Goal: Contribute content: Contribute content

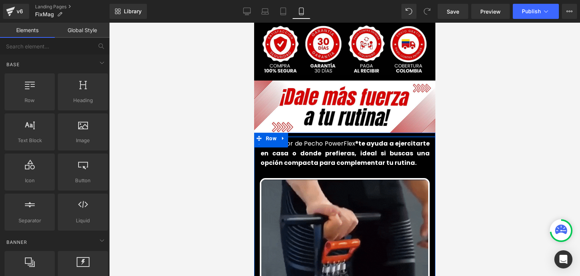
scroll to position [415, 0]
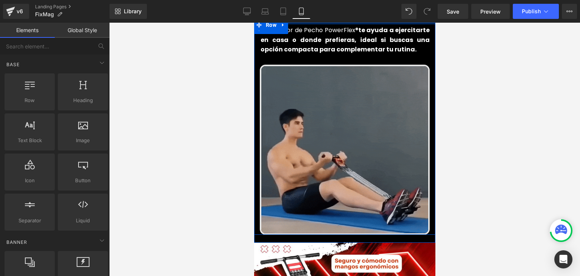
click at [319, 129] on img at bounding box center [344, 150] width 170 height 170
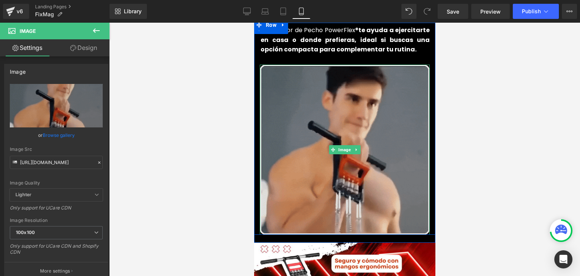
click at [345, 121] on img at bounding box center [344, 150] width 170 height 170
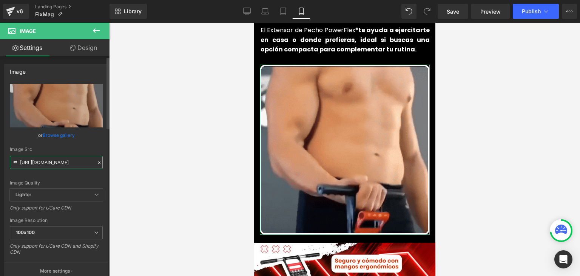
click at [51, 163] on input "[URL][DOMAIN_NAME]" at bounding box center [56, 162] width 93 height 13
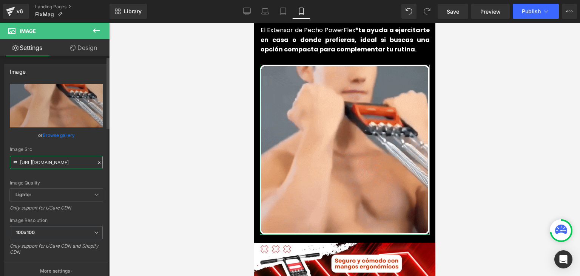
click at [51, 163] on input "[URL][DOMAIN_NAME]" at bounding box center [56, 162] width 93 height 13
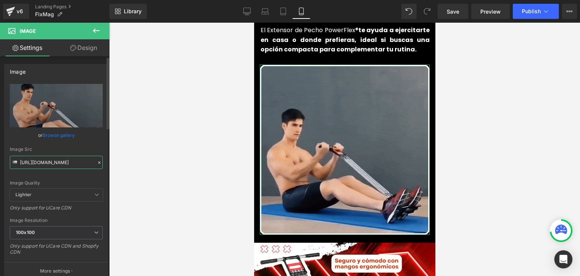
click at [51, 163] on input "[URL][DOMAIN_NAME]" at bounding box center [56, 162] width 93 height 13
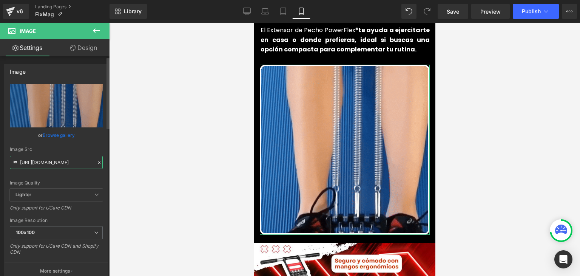
paste input "NHV1eWwwaGFiZDEzMzJueHYwbDcydTQ3NXQ1ejJmenJxY280cnI3NiZlcD12MV9pbnRlcm5hbF9naWZ…"
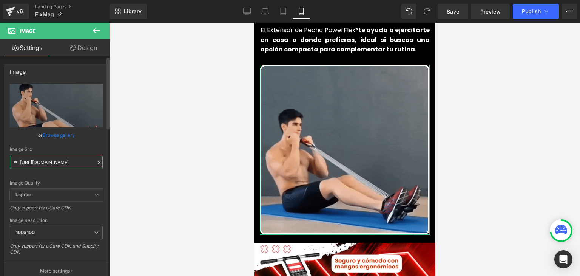
scroll to position [0, 382]
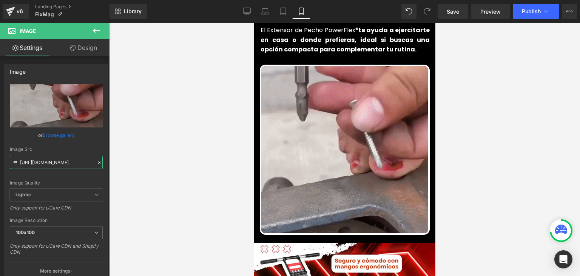
type input "[URL][DOMAIN_NAME]"
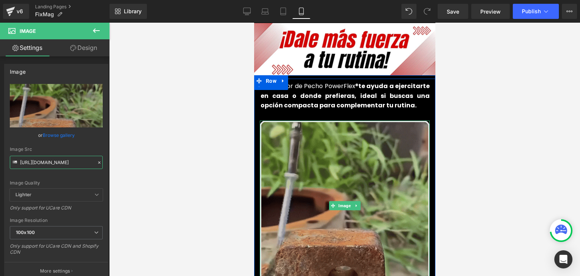
scroll to position [340, 0]
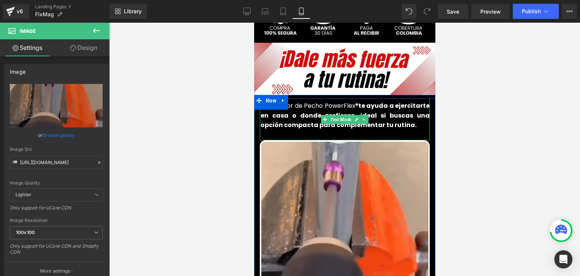
click at [293, 104] on strong "te ayuda a ejercitarte en casa o donde prefieras, ideal si buscas una opción co…" at bounding box center [344, 115] width 169 height 28
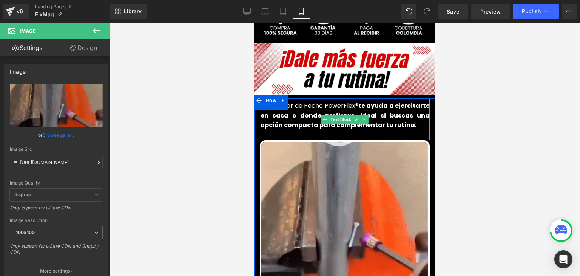
click at [293, 104] on strong "te ayuda a ejercitarte en casa o donde prefieras, ideal si buscas una opción co…" at bounding box center [344, 115] width 169 height 28
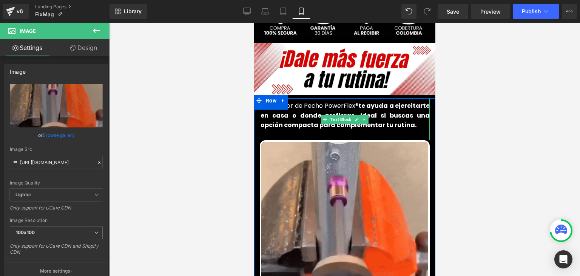
click at [293, 104] on strong "te ayuda a ejercitarte en casa o donde prefieras, ideal si buscas una opción co…" at bounding box center [344, 115] width 169 height 28
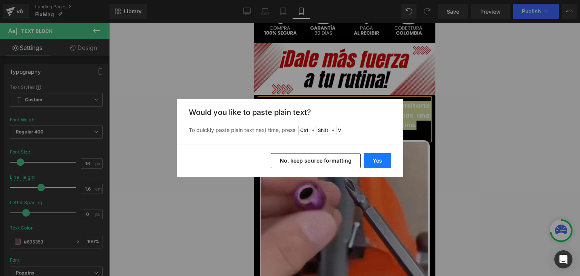
drag, startPoint x: 121, startPoint y: 137, endPoint x: 375, endPoint y: 159, distance: 255.1
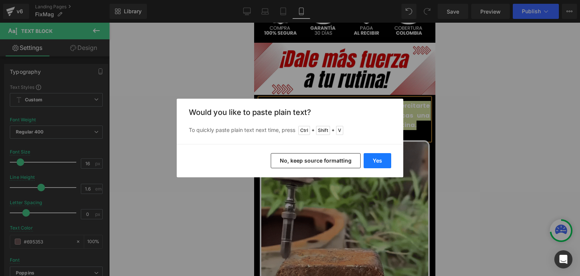
click at [375, 159] on button "Yes" at bounding box center [378, 160] width 28 height 15
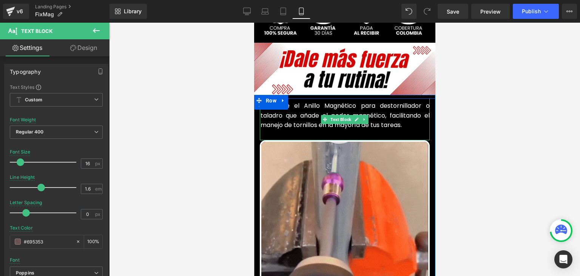
click at [308, 101] on font "Descubre el Anillo Magnético para destornillador o taladro que añade el poder m…" at bounding box center [344, 115] width 169 height 28
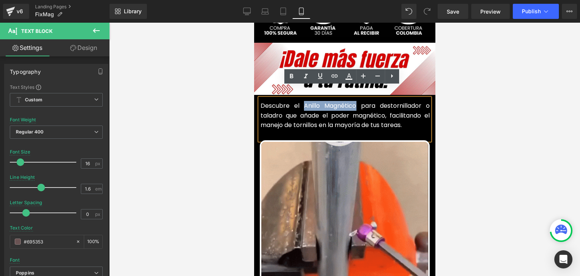
drag, startPoint x: 352, startPoint y: 94, endPoint x: 301, endPoint y: 94, distance: 51.0
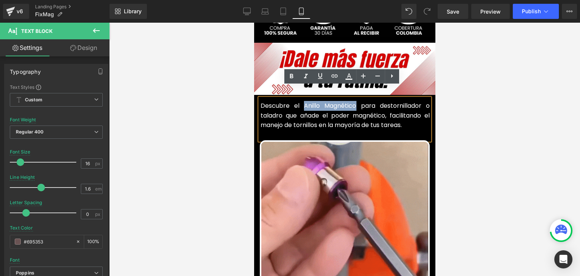
click at [301, 101] on font "Descubre el Anillo Magnético para destornillador o taladro que añade el poder m…" at bounding box center [344, 115] width 169 height 28
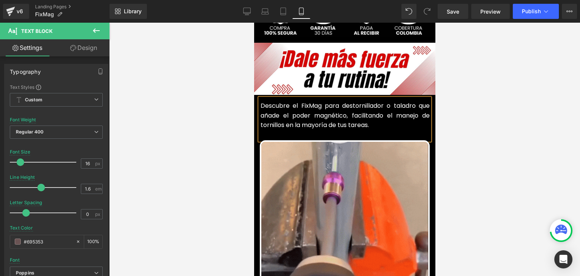
click at [366, 103] on font "Descubre el FixMag para destornillador o taladro que añade el poder magnético, …" at bounding box center [344, 115] width 169 height 28
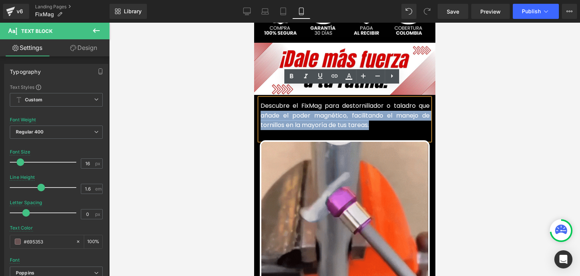
drag, startPoint x: 372, startPoint y: 115, endPoint x: 259, endPoint y: 108, distance: 113.1
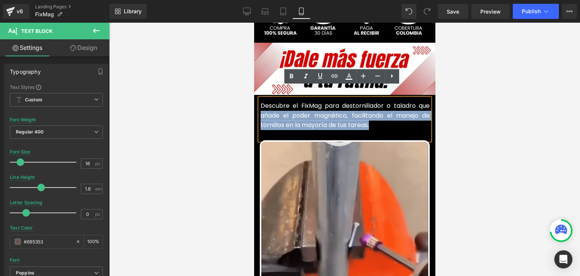
click at [260, 108] on p "Descubre el FixMag para destornillador o taladro que añade el poder magnético, …" at bounding box center [344, 115] width 169 height 29
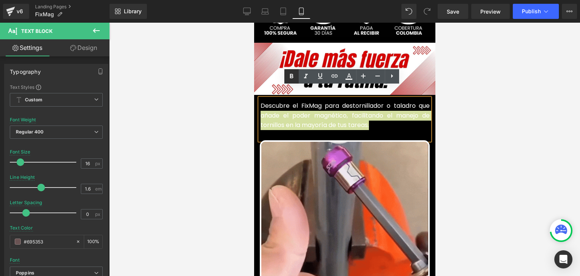
drag, startPoint x: 292, startPoint y: 78, endPoint x: 298, endPoint y: 79, distance: 5.4
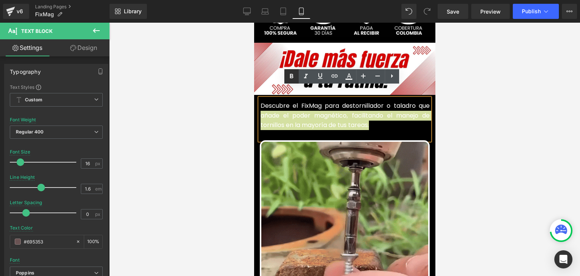
click at [292, 77] on icon at bounding box center [291, 76] width 3 height 5
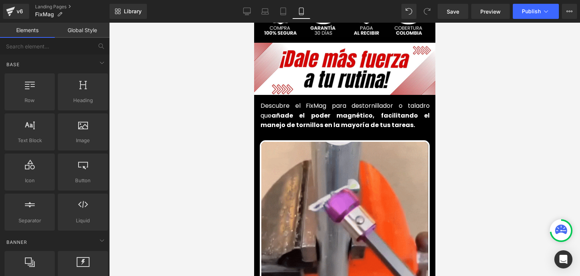
click at [487, 105] on div at bounding box center [344, 149] width 471 height 253
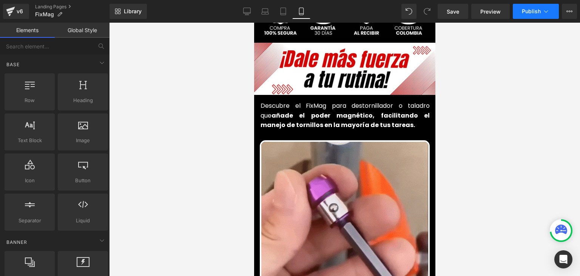
click at [540, 12] on span "Publish" at bounding box center [531, 11] width 19 height 6
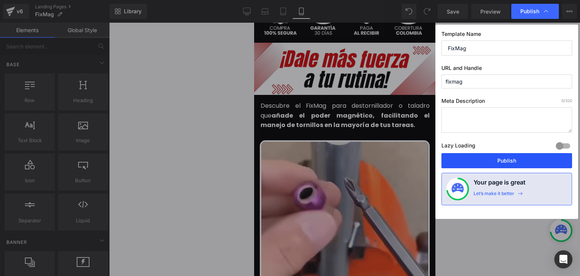
click at [509, 157] on button "Publish" at bounding box center [506, 160] width 131 height 15
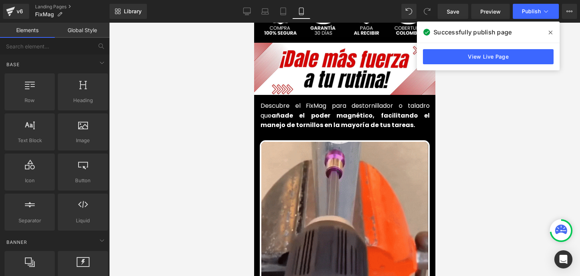
click at [547, 31] on span at bounding box center [550, 32] width 12 height 12
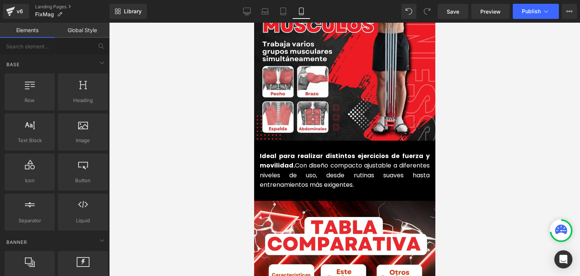
scroll to position [868, 0]
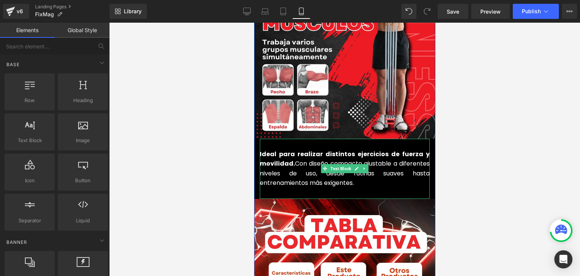
click at [271, 152] on strong "Ideal para realizar distintos ejercicios de fuerza y movilidad." at bounding box center [344, 159] width 170 height 18
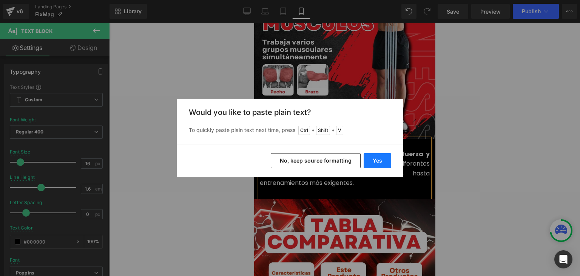
click at [374, 162] on button "Yes" at bounding box center [378, 160] width 28 height 15
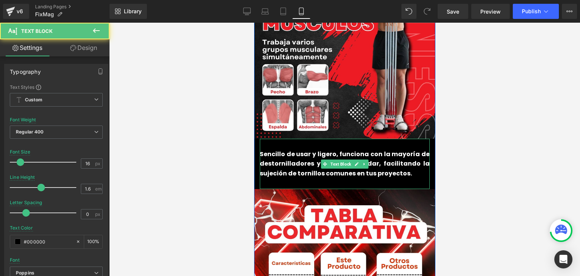
click at [292, 156] on p "Sencillo de usar y ligero, funciona con la mayoría de destornilladores y brocas…" at bounding box center [344, 163] width 170 height 29
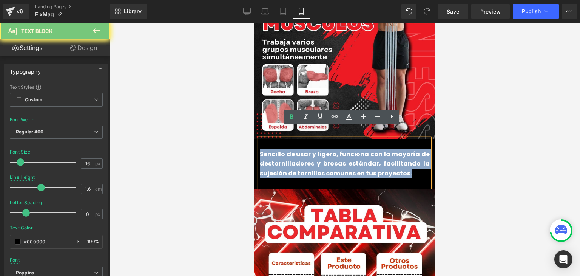
click at [292, 156] on p "Sencillo de usar y ligero, funciona con la mayoría de destornilladores y brocas…" at bounding box center [344, 163] width 170 height 29
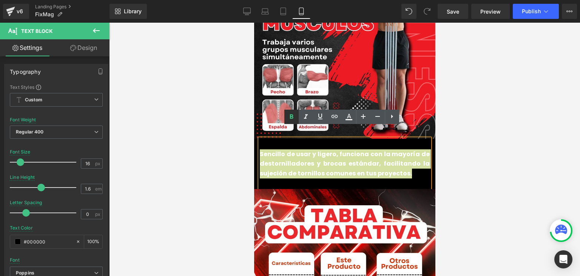
click at [293, 115] on icon at bounding box center [291, 116] width 3 height 5
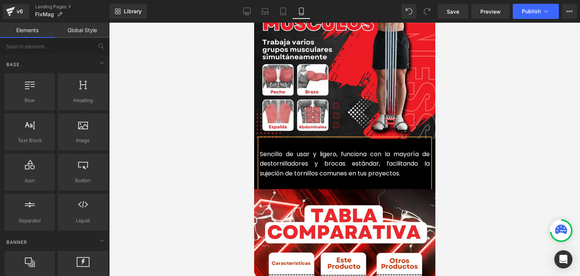
click at [464, 113] on div at bounding box center [344, 149] width 471 height 253
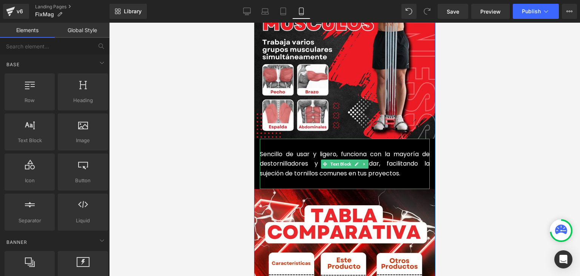
click at [396, 153] on font "Sencillo de usar y ligero, funciona con la mayoría de destornilladores y brocas…" at bounding box center [344, 164] width 170 height 28
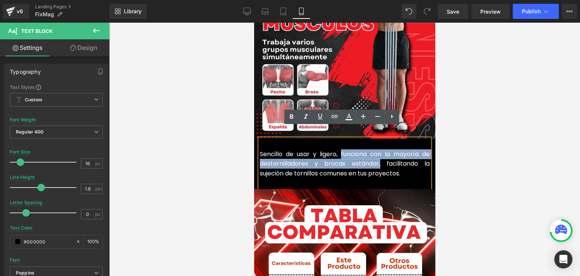
drag, startPoint x: 378, startPoint y: 153, endPoint x: 337, endPoint y: 143, distance: 42.0
click at [337, 150] on font "Sencillo de usar y ligero, funciona con la mayoría de destornilladores y brocas…" at bounding box center [344, 164] width 170 height 28
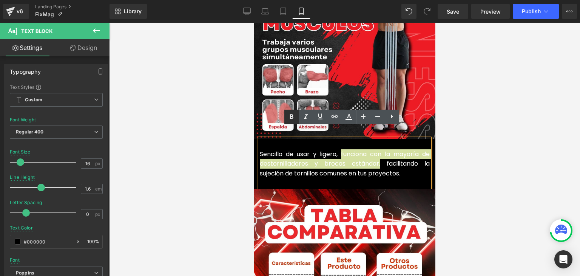
click at [290, 117] on icon at bounding box center [291, 116] width 3 height 5
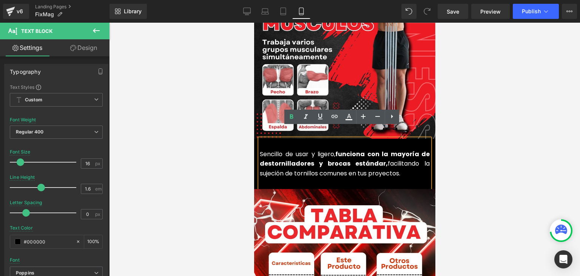
click at [489, 120] on div at bounding box center [344, 149] width 471 height 253
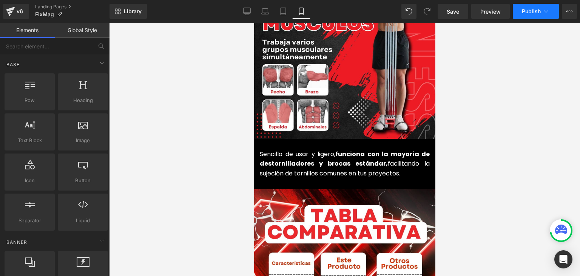
click at [527, 16] on button "Publish" at bounding box center [536, 11] width 46 height 15
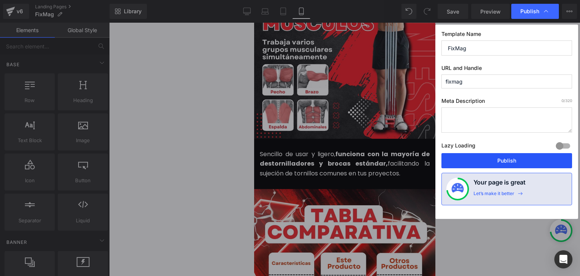
click at [510, 160] on button "Publish" at bounding box center [506, 160] width 131 height 15
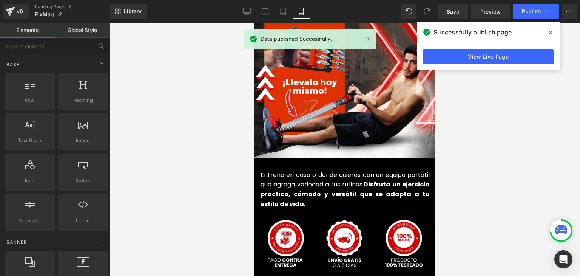
scroll to position [1774, 0]
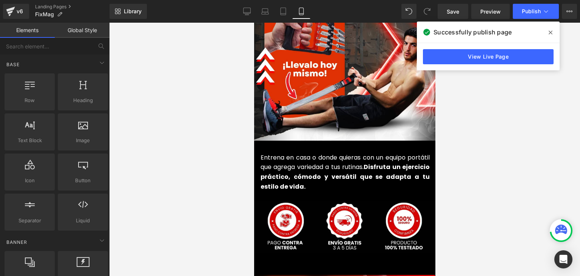
click at [290, 157] on font "Entrena en casa o donde quieras con un equipo portátil que agrega variedad a tu…" at bounding box center [344, 172] width 169 height 38
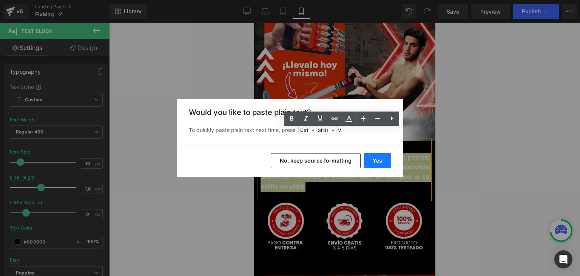
click at [372, 155] on button "Yes" at bounding box center [378, 160] width 28 height 15
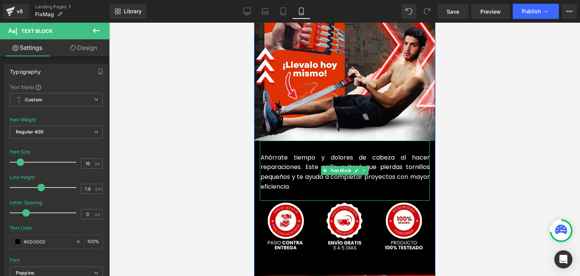
click at [292, 166] on font "Ahórrate tiempo y dolores de cabeza al hacer reparaciones. Este anillo evitará …" at bounding box center [344, 172] width 169 height 38
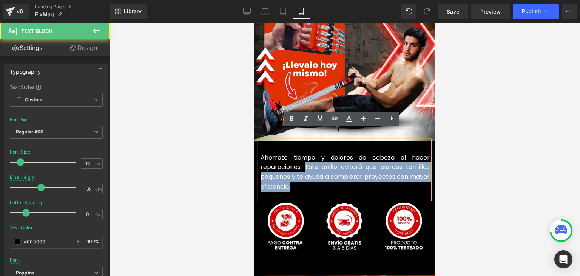
drag, startPoint x: 314, startPoint y: 176, endPoint x: 303, endPoint y: 157, distance: 21.2
click at [303, 157] on p "Ahórrate tiempo y dolores de cabeza al hacer reparaciones. Este anillo evitará …" at bounding box center [344, 172] width 169 height 39
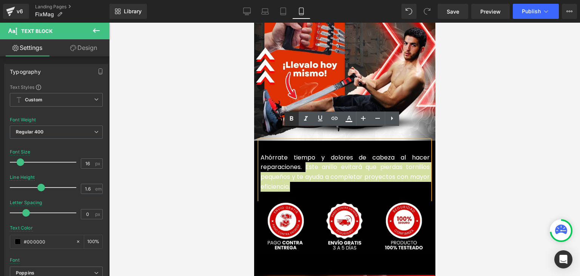
click at [292, 117] on icon at bounding box center [291, 118] width 9 height 9
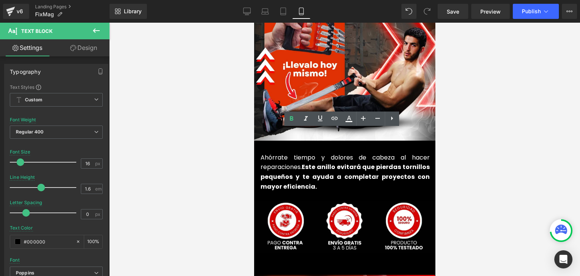
click at [536, 124] on div at bounding box center [344, 149] width 471 height 253
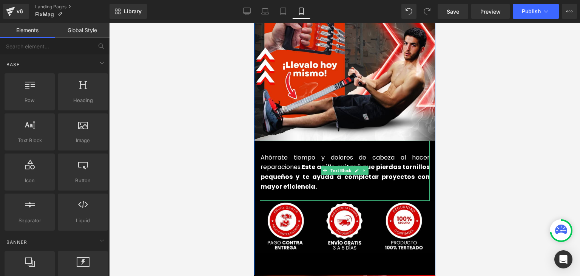
click at [367, 162] on strong "Este anillo evitará que pierdas tornillos pequeños y te ayuda a completar proye…" at bounding box center [344, 176] width 169 height 28
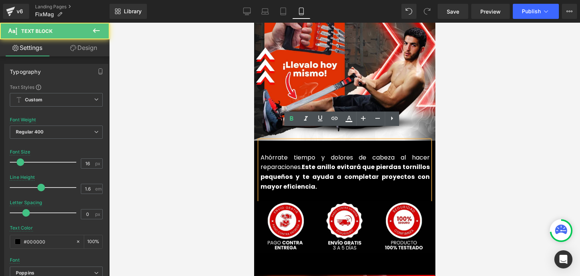
click at [359, 162] on strong "Este anillo evitará que pierdas tornillos pequeños y te ayuda a completar proye…" at bounding box center [344, 176] width 169 height 28
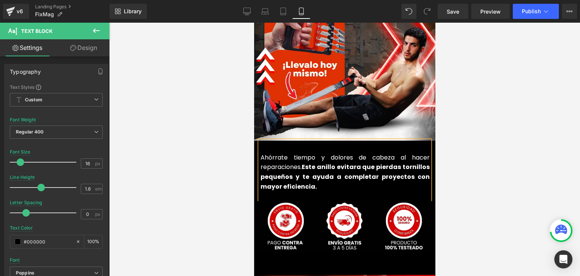
click at [516, 121] on div at bounding box center [344, 149] width 471 height 253
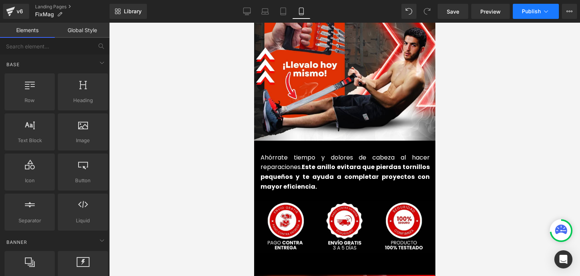
click at [532, 11] on span "Publish" at bounding box center [531, 11] width 19 height 6
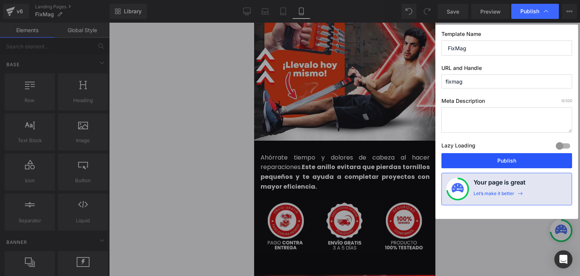
click at [513, 160] on button "Publish" at bounding box center [506, 160] width 131 height 15
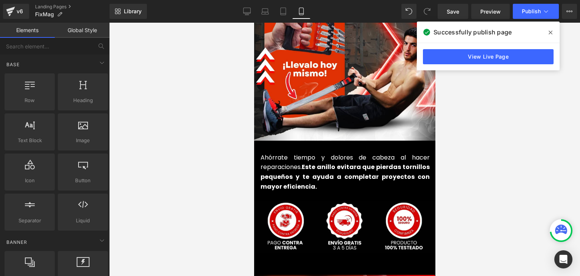
click at [553, 34] on span at bounding box center [550, 32] width 12 height 12
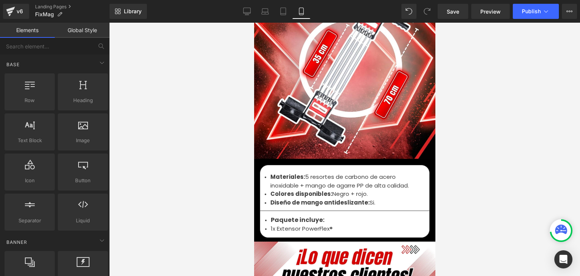
scroll to position [2492, 0]
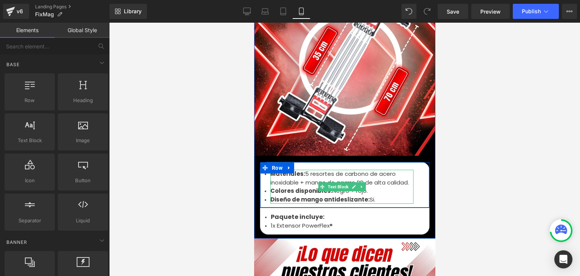
click at [299, 172] on li "Materiales: 5 resortes de carbono de acero inoxidable + mango de agarre PP de a…" at bounding box center [341, 178] width 143 height 17
click at [307, 171] on li "Materiales: 5 resortes de carbono de acero inoxidable + mango de agarre PP de a…" at bounding box center [341, 178] width 143 height 17
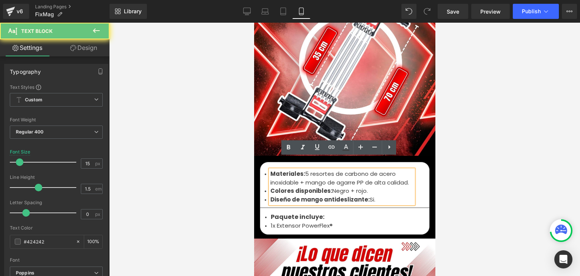
click at [308, 170] on li "Materiales: 5 resortes de carbono de acero inoxidable + mango de agarre PP de a…" at bounding box center [341, 178] width 143 height 17
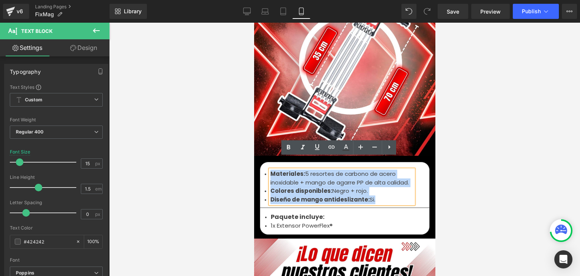
drag, startPoint x: 378, startPoint y: 186, endPoint x: 267, endPoint y: 162, distance: 112.8
click at [270, 170] on ul "Materiales: 5 resortes de carbono de acero inoxidable + mango de agarre PP de a…" at bounding box center [341, 187] width 143 height 34
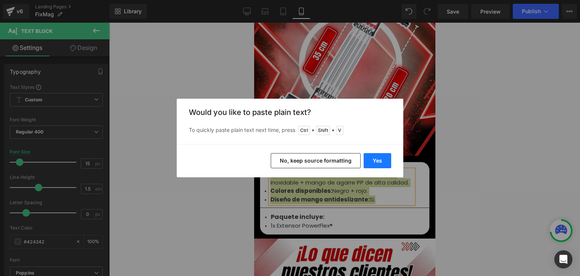
click at [372, 162] on button "Yes" at bounding box center [378, 160] width 28 height 15
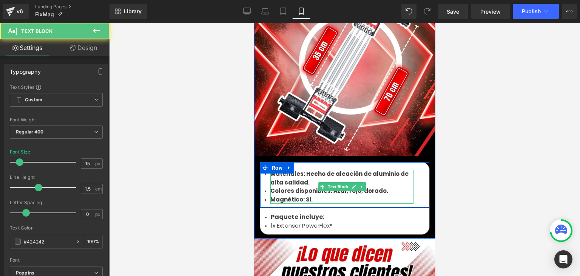
click at [308, 195] on li "Magnético: Si." at bounding box center [341, 199] width 143 height 9
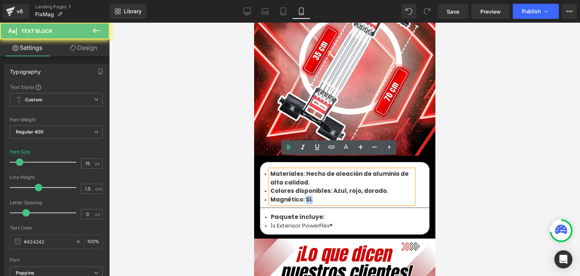
drag, startPoint x: 309, startPoint y: 186, endPoint x: 302, endPoint y: 187, distance: 7.6
click at [302, 195] on li "Magnético: Si." at bounding box center [341, 199] width 143 height 9
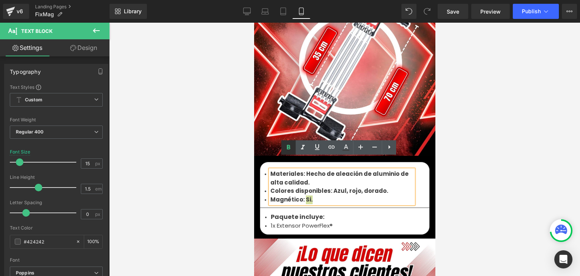
click at [290, 148] on icon at bounding box center [288, 147] width 3 height 5
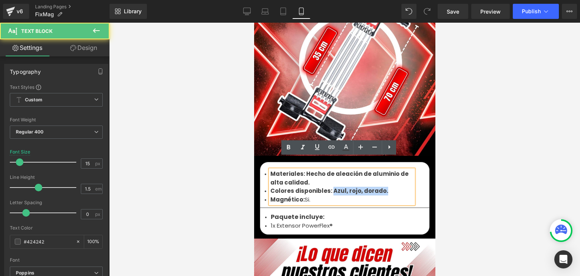
drag, startPoint x: 381, startPoint y: 179, endPoint x: 327, endPoint y: 178, distance: 54.4
click at [327, 187] on li "Colores disponibles: Azul, rojo, dorado." at bounding box center [341, 191] width 143 height 9
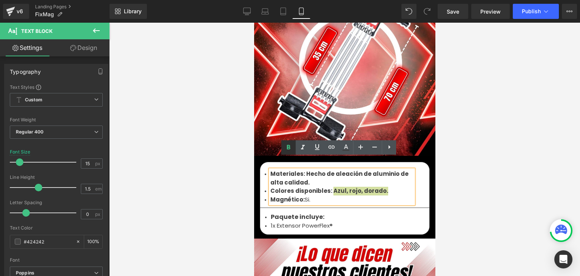
click at [288, 151] on icon at bounding box center [288, 147] width 9 height 9
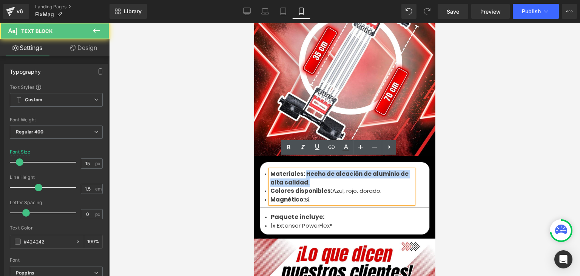
drag, startPoint x: 310, startPoint y: 168, endPoint x: 302, endPoint y: 162, distance: 9.7
click at [302, 170] on li "Materiales: Hecho de aleación de aluminio de alta calidad." at bounding box center [341, 178] width 143 height 17
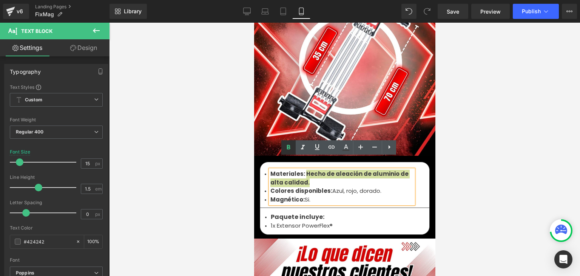
click at [287, 147] on icon at bounding box center [288, 147] width 3 height 5
click at [500, 148] on div at bounding box center [344, 149] width 471 height 253
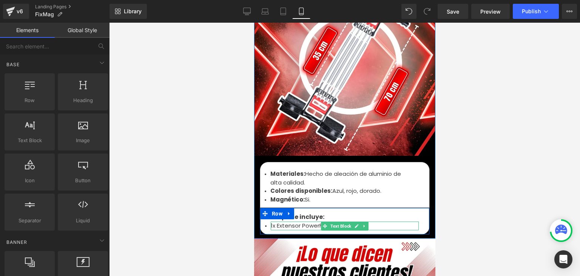
click at [284, 221] on li "1x Extensor PowerFlex®" at bounding box center [344, 225] width 148 height 9
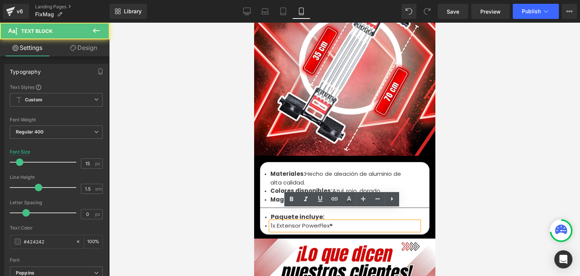
click at [286, 221] on li "1x Extensor PowerFlex®" at bounding box center [344, 225] width 148 height 9
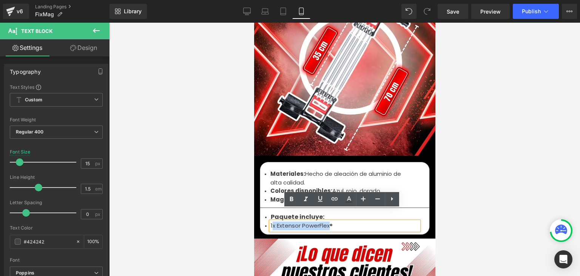
drag, startPoint x: 325, startPoint y: 213, endPoint x: 270, endPoint y: 212, distance: 55.1
click at [270, 221] on li "1x Extensor PowerFlex®" at bounding box center [344, 225] width 148 height 9
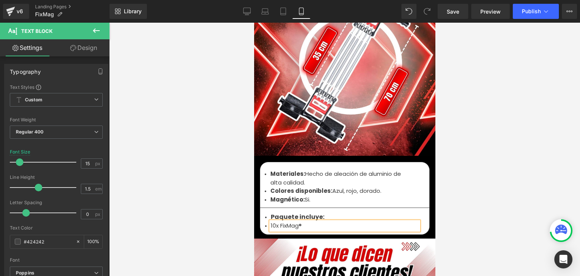
click at [302, 221] on li "10x FixMag®" at bounding box center [344, 225] width 148 height 9
click at [523, 162] on div at bounding box center [344, 149] width 471 height 253
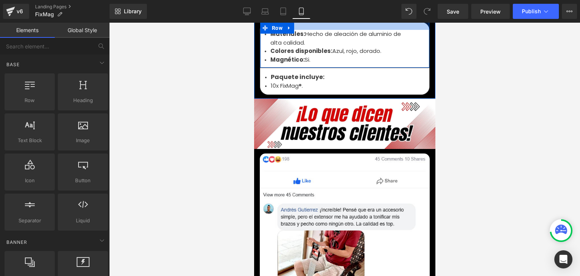
scroll to position [2643, 0]
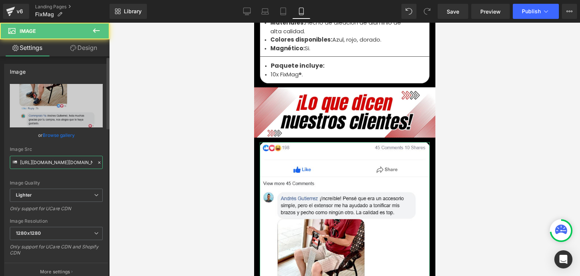
click at [54, 164] on input "[URL][DOMAIN_NAME][DOMAIN_NAME]" at bounding box center [56, 162] width 93 height 13
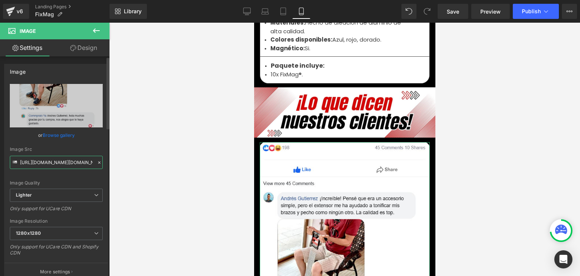
click at [54, 164] on input "[URL][DOMAIN_NAME][DOMAIN_NAME]" at bounding box center [56, 162] width 93 height 13
paste input "4e224cd-7054-46a5-94d3-5ef79cab0307/-/format/auto/-/preview/1280x1280/-/quality…"
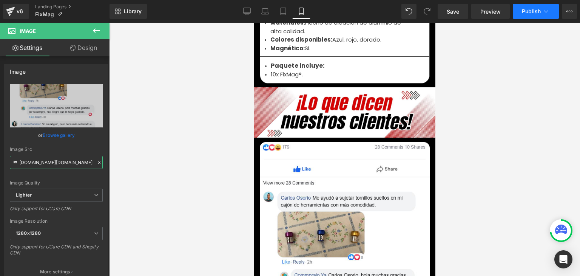
type input "[URL][DOMAIN_NAME][DOMAIN_NAME]"
click at [530, 13] on span "Publish" at bounding box center [531, 11] width 19 height 6
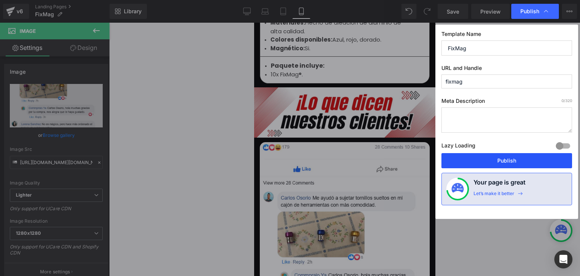
click at [506, 154] on button "Publish" at bounding box center [506, 160] width 131 height 15
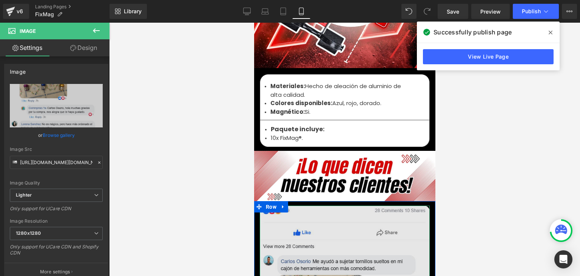
scroll to position [2567, 0]
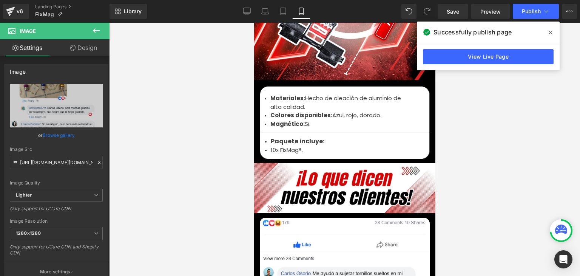
click at [550, 33] on icon at bounding box center [551, 33] width 4 height 4
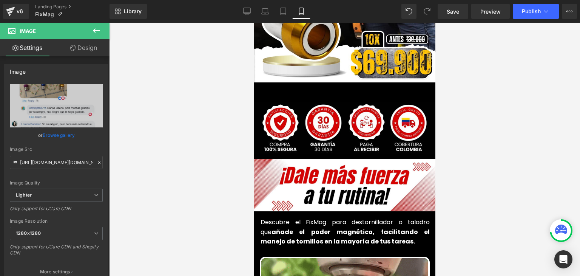
scroll to position [264, 0]
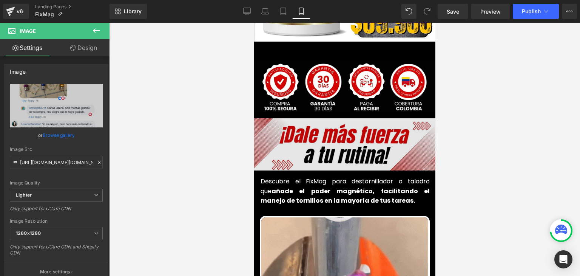
click at [327, 128] on img at bounding box center [344, 145] width 196 height 54
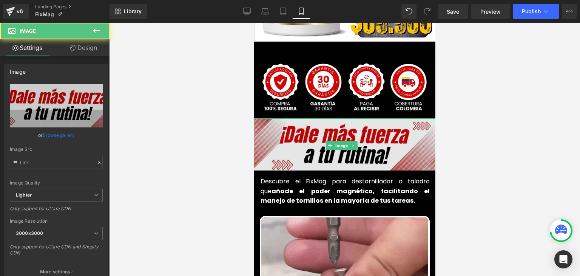
type input "[URL][DOMAIN_NAME]"
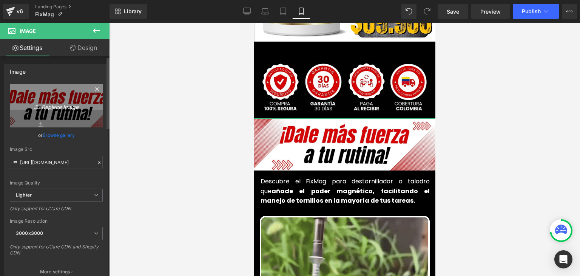
click at [54, 108] on icon "Replace Image" at bounding box center [56, 105] width 60 height 9
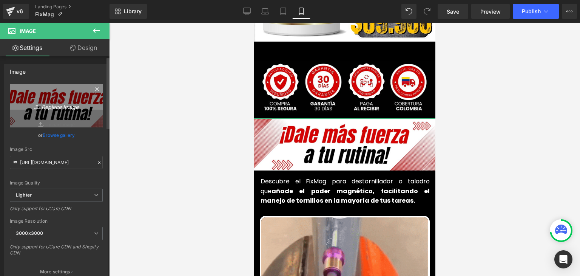
type input "C:\fakepath\56.webp"
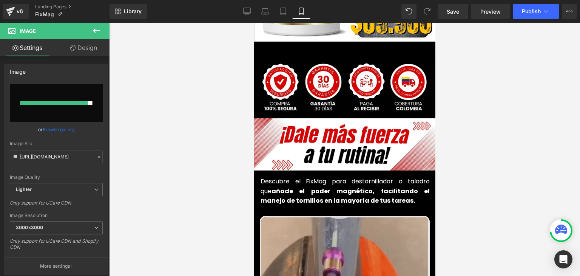
type input "[URL][DOMAIN_NAME]"
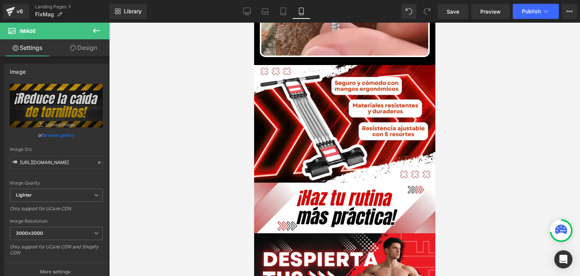
scroll to position [680, 0]
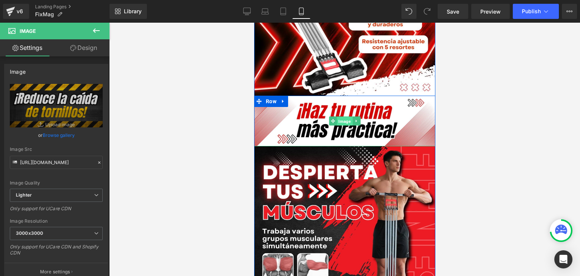
click at [341, 117] on span "Image" at bounding box center [343, 121] width 15 height 9
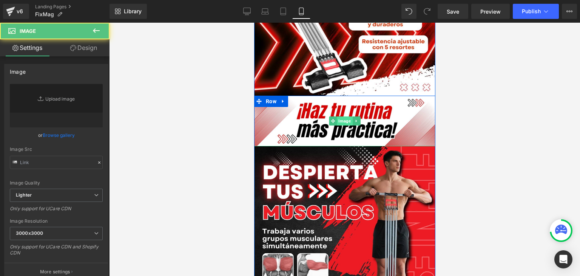
type input "[URL][DOMAIN_NAME]"
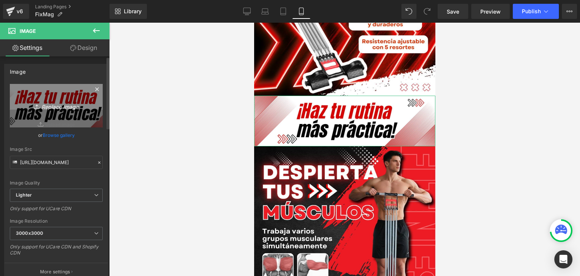
click at [62, 107] on icon "Replace Image" at bounding box center [56, 105] width 60 height 9
type input "C:\fakepath\57.webp"
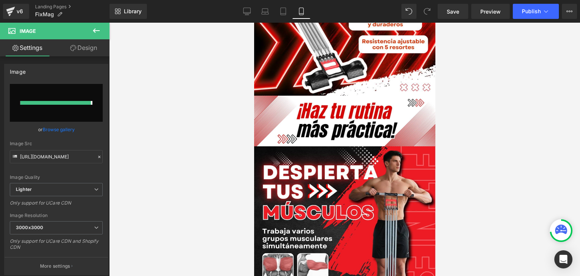
type input "[URL][DOMAIN_NAME]"
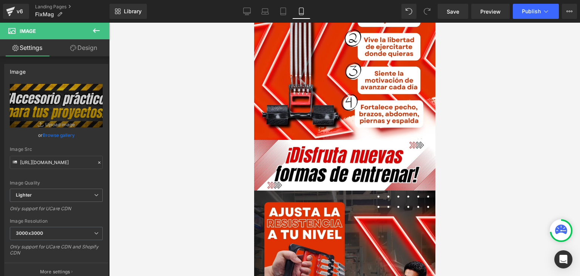
scroll to position [1548, 0]
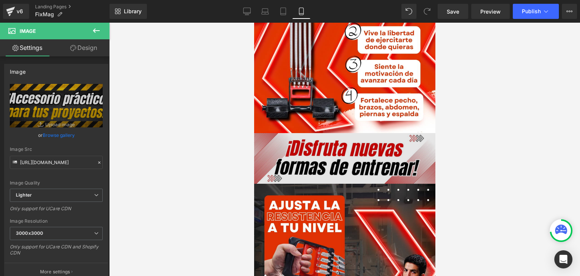
click at [333, 144] on div "Image" at bounding box center [344, 158] width 181 height 50
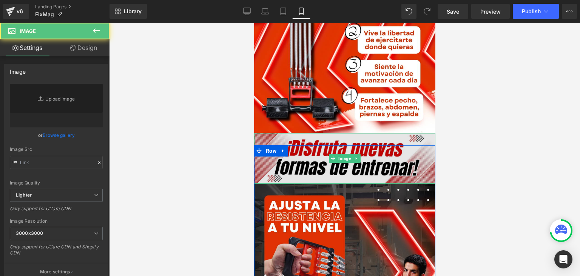
type input "[URL][DOMAIN_NAME]"
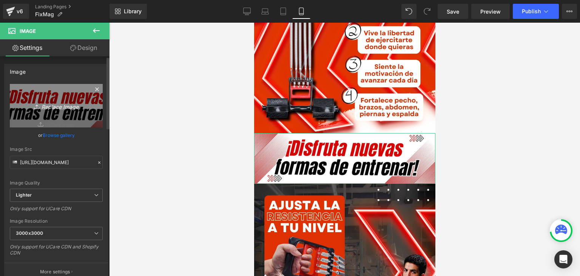
click at [54, 113] on link "Replace Image" at bounding box center [56, 105] width 93 height 43
type input "C:\fakepath\58.webp"
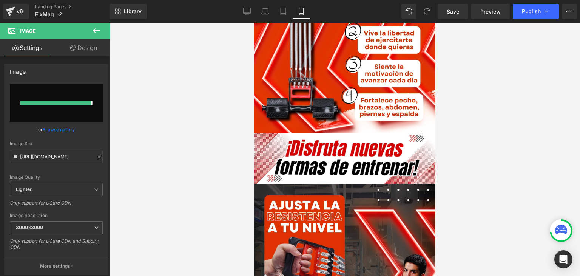
type input "[URL][DOMAIN_NAME]"
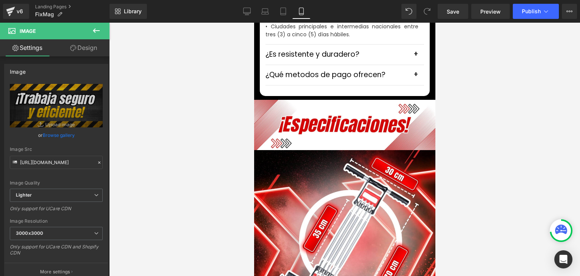
scroll to position [2341, 0]
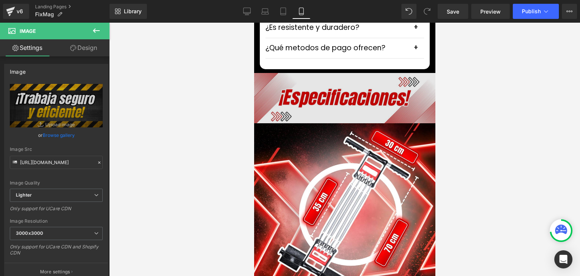
click at [335, 90] on div "Image" at bounding box center [344, 98] width 181 height 50
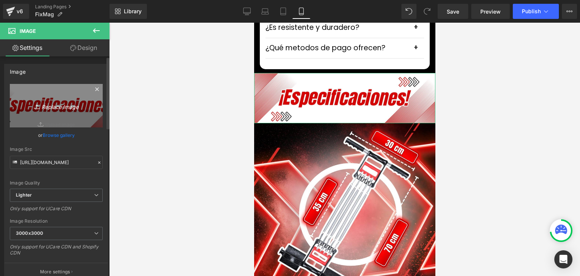
click at [57, 103] on icon "Replace Image" at bounding box center [56, 105] width 60 height 9
type input "C:\fakepath\59.webp"
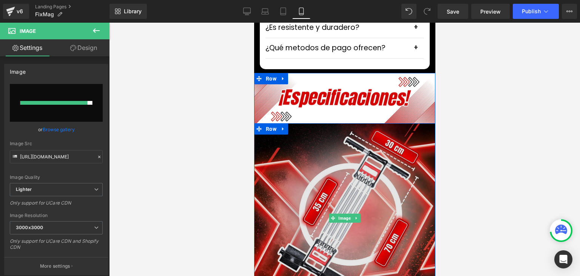
type input "[URL][DOMAIN_NAME]"
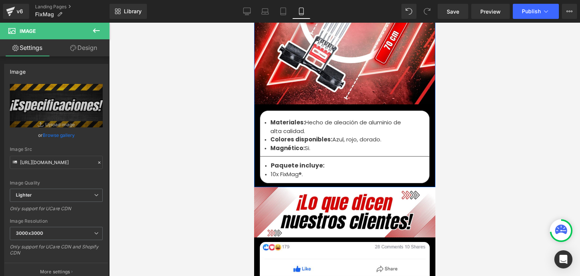
scroll to position [2567, 0]
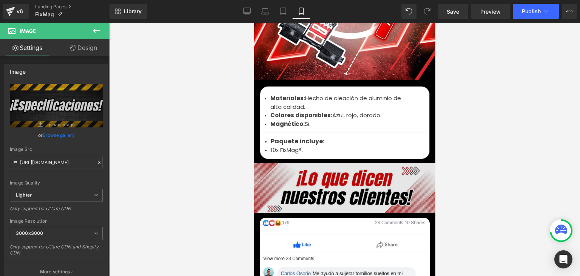
click at [328, 177] on div "Image" at bounding box center [344, 188] width 181 height 50
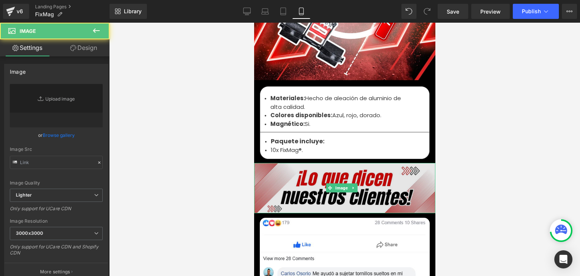
type input "[URL][DOMAIN_NAME]"
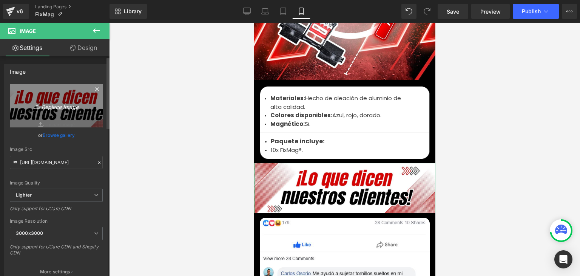
click at [65, 108] on icon "Replace Image" at bounding box center [56, 105] width 60 height 9
type input "C:\fakepath\60.webp"
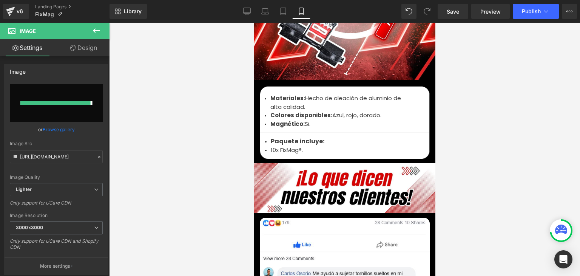
type input "[URL][DOMAIN_NAME]"
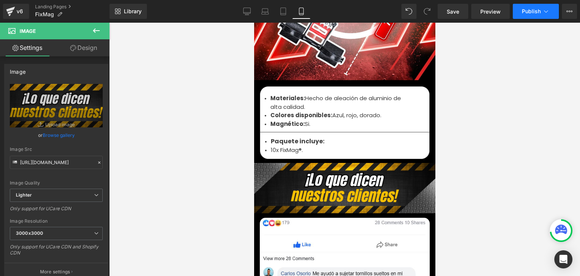
click at [521, 16] on button "Publish" at bounding box center [536, 11] width 46 height 15
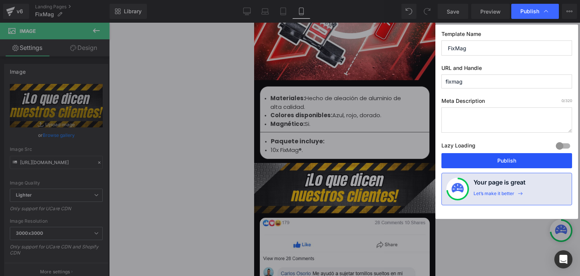
click at [487, 156] on button "Publish" at bounding box center [506, 160] width 131 height 15
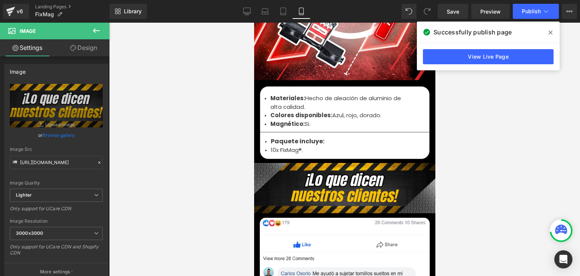
click at [550, 32] on icon at bounding box center [551, 33] width 4 height 4
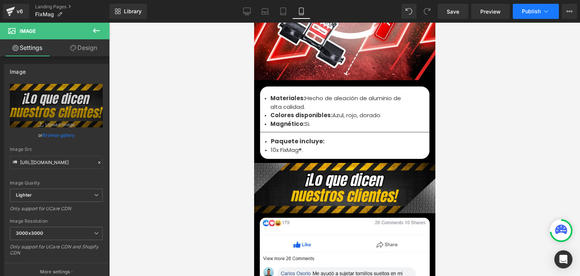
click at [533, 12] on span "Publish" at bounding box center [531, 11] width 19 height 6
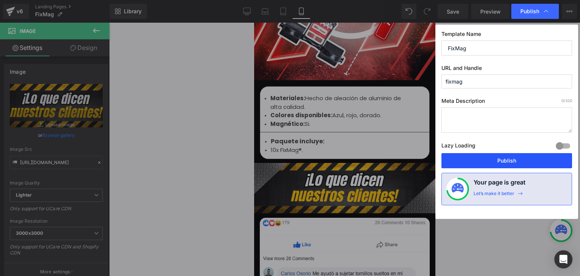
click at [514, 160] on button "Publish" at bounding box center [506, 160] width 131 height 15
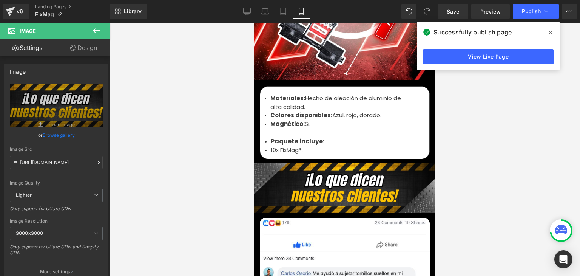
click at [551, 32] on icon at bounding box center [551, 33] width 4 height 4
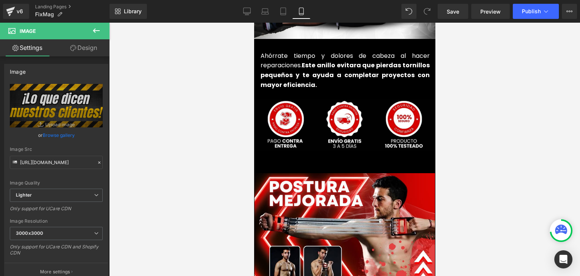
scroll to position [1850, 0]
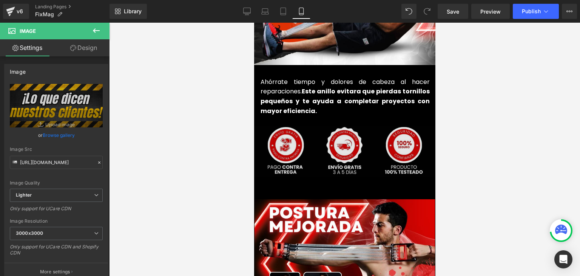
click at [347, 137] on div "Image" at bounding box center [344, 150] width 185 height 51
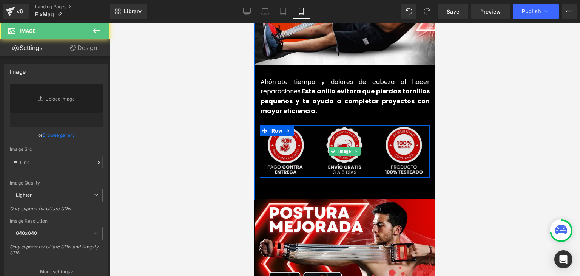
click at [330, 125] on img at bounding box center [344, 150] width 185 height 51
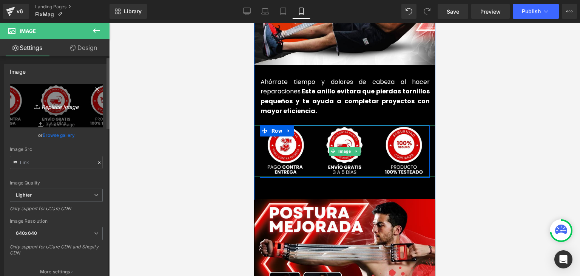
type input "[URL][DOMAIN_NAME]"
click at [49, 108] on icon "Replace Image" at bounding box center [56, 105] width 60 height 9
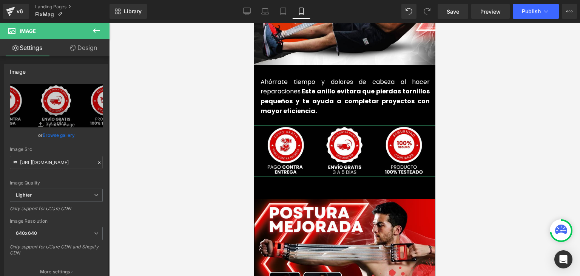
type input "C:\fakepath\2.webp"
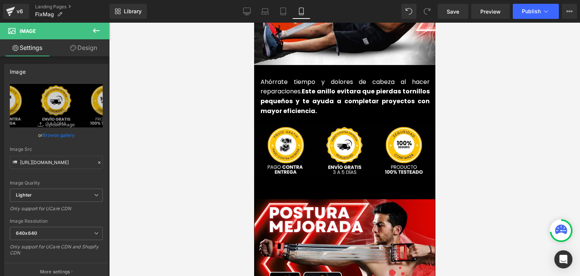
type input "[URL][DOMAIN_NAME]"
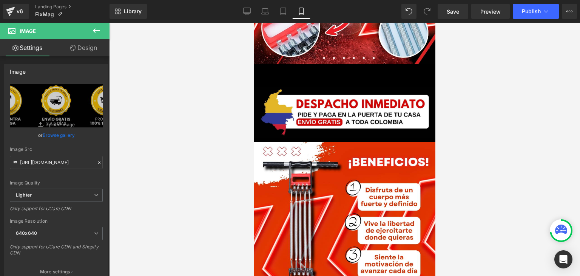
scroll to position [1284, 0]
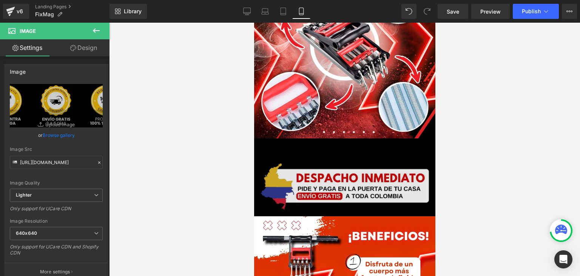
click at [333, 185] on img at bounding box center [344, 186] width 183 height 51
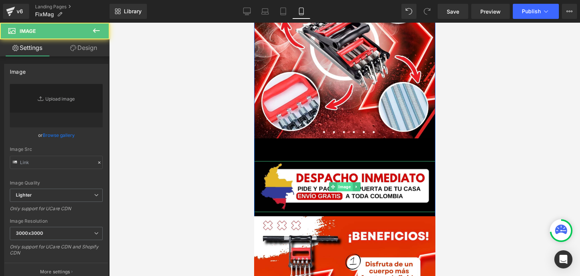
click at [346, 182] on span "Image" at bounding box center [343, 186] width 15 height 9
type input "[URL][DOMAIN_NAME]"
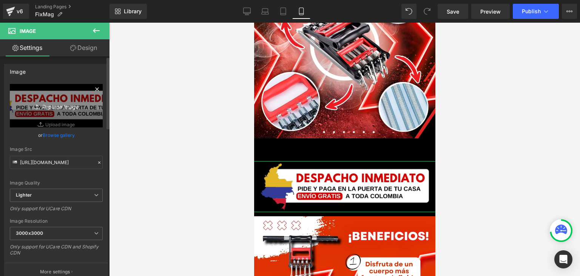
click at [60, 106] on icon "Replace Image" at bounding box center [56, 105] width 60 height 9
type input "C:\fakepath\3.webp"
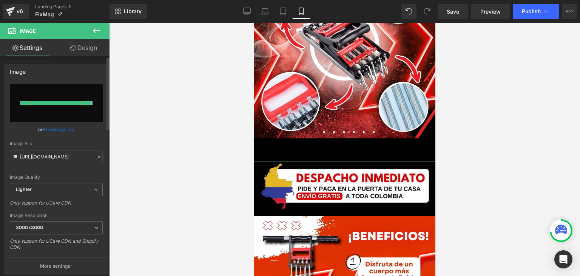
type input "[URL][DOMAIN_NAME]"
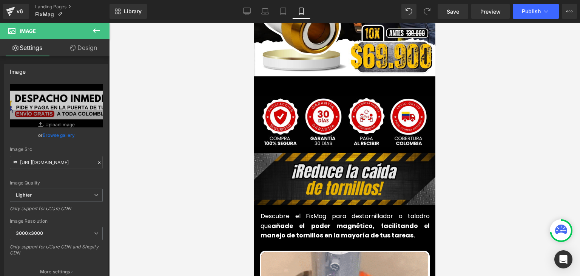
scroll to position [227, 0]
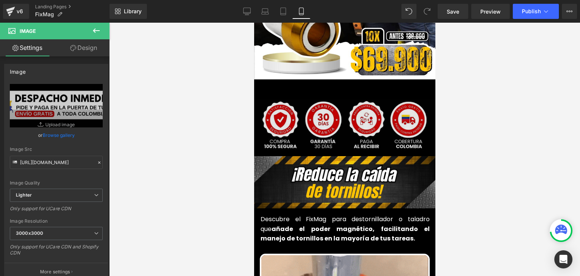
click at [333, 103] on img at bounding box center [344, 124] width 185 height 51
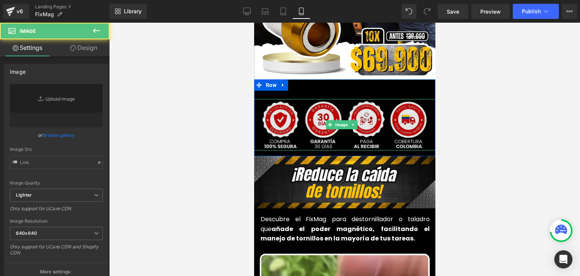
type input "[URL][DOMAIN_NAME]"
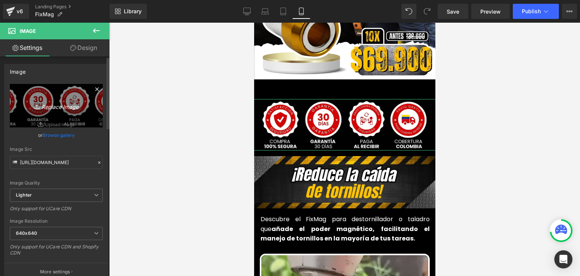
click at [48, 104] on icon "Replace Image" at bounding box center [56, 105] width 60 height 9
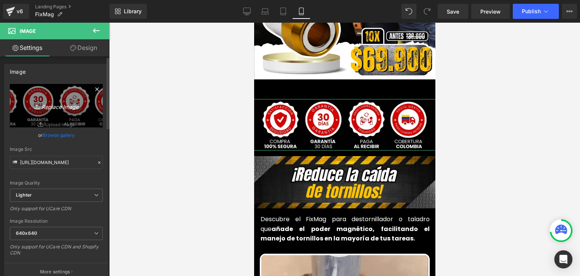
type input "C:\fakepath\1.webp"
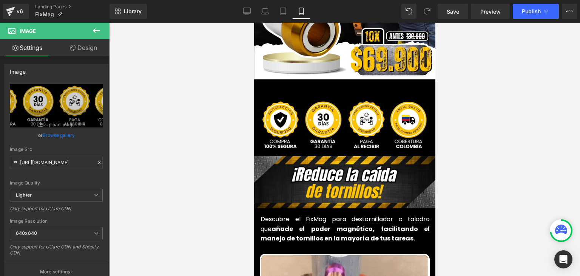
type input "[URL][DOMAIN_NAME]"
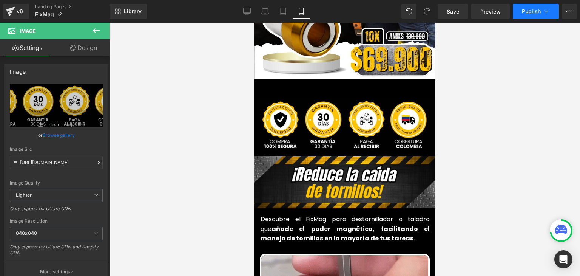
click at [527, 13] on span "Publish" at bounding box center [531, 11] width 19 height 6
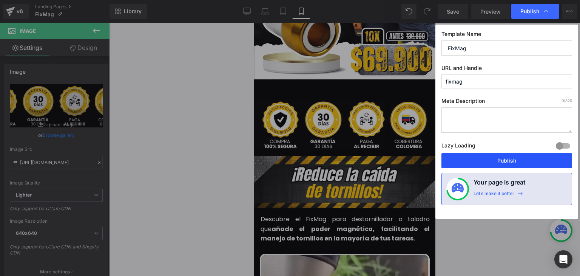
click at [507, 157] on button "Publish" at bounding box center [506, 160] width 131 height 15
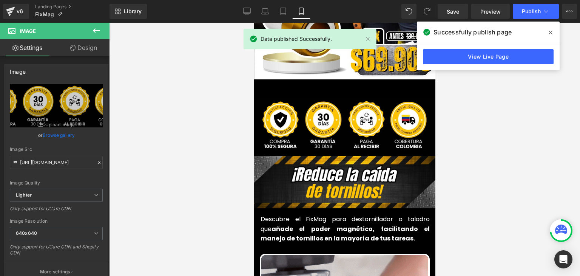
click at [550, 33] on icon at bounding box center [551, 32] width 4 height 6
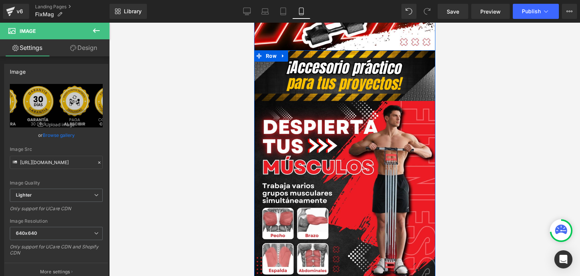
scroll to position [793, 0]
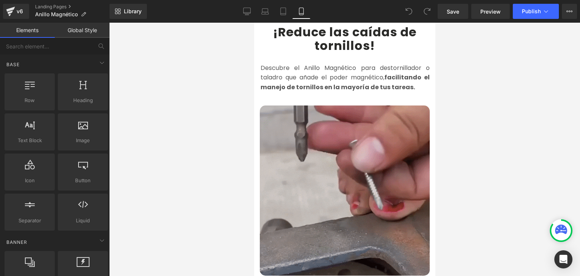
scroll to position [378, 0]
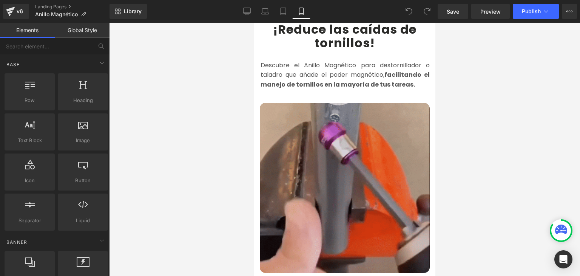
click at [326, 157] on img at bounding box center [344, 188] width 170 height 170
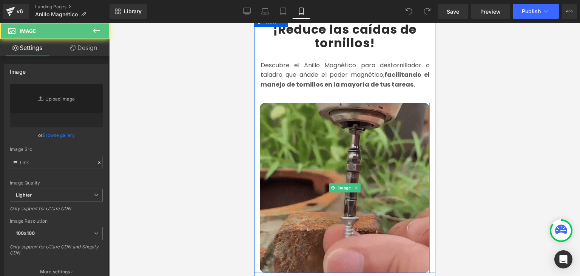
type input "[URL][DOMAIN_NAME]"
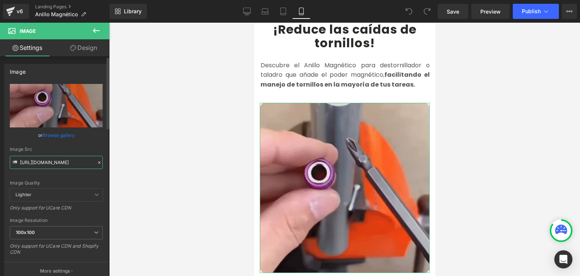
click at [45, 162] on input "[URL][DOMAIN_NAME]" at bounding box center [56, 162] width 93 height 13
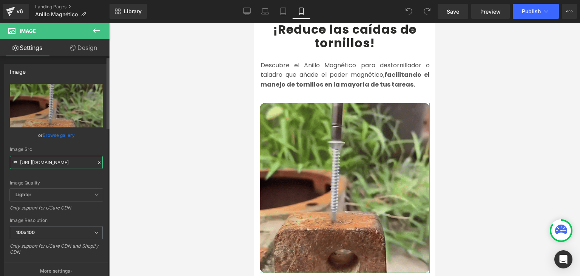
click at [49, 162] on input "[URL][DOMAIN_NAME]" at bounding box center [56, 162] width 93 height 13
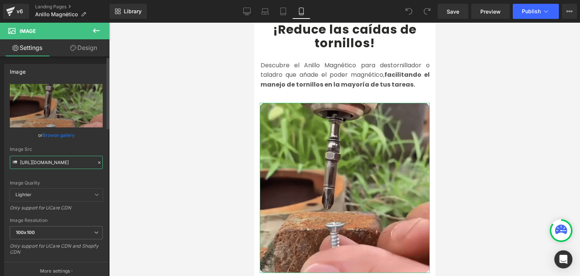
click at [49, 162] on input "[URL][DOMAIN_NAME]" at bounding box center [56, 162] width 93 height 13
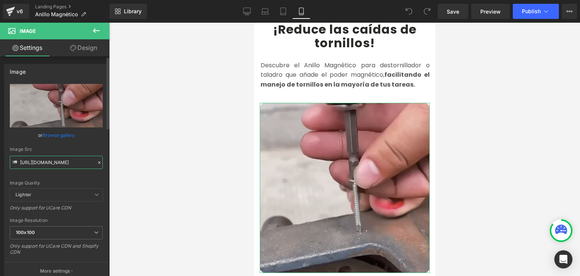
click at [49, 162] on input "[URL][DOMAIN_NAME]" at bounding box center [56, 162] width 93 height 13
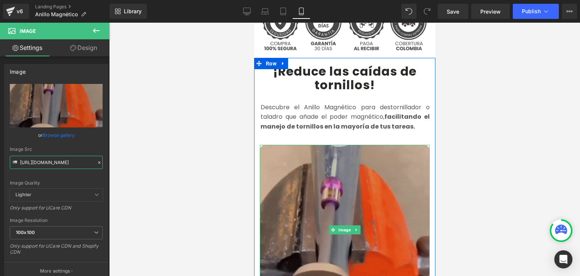
scroll to position [302, 0]
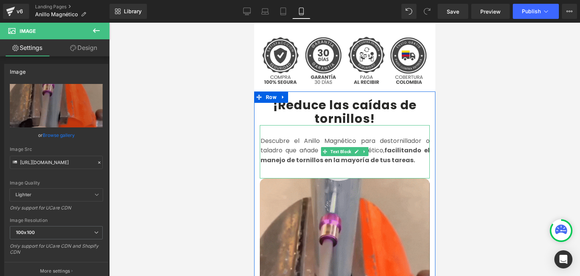
click at [282, 142] on font "Descubre el Anillo Magnético para destornillador o taladro que añade el poder m…" at bounding box center [344, 150] width 169 height 28
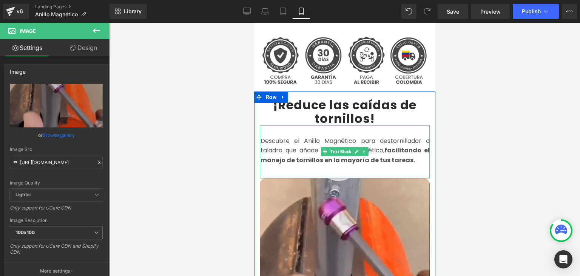
click at [282, 142] on font "Descubre el Anillo Magnético para destornillador o taladro que añade el poder m…" at bounding box center [344, 150] width 169 height 28
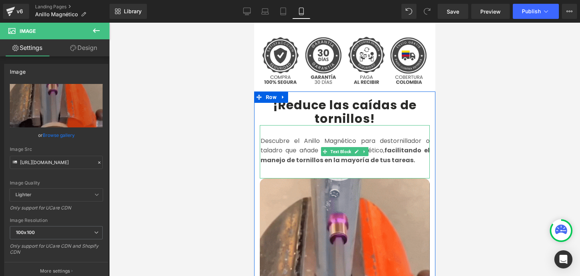
click at [282, 142] on font "Descubre el Anillo Magnético para destornillador o taladro que añade el poder m…" at bounding box center [344, 150] width 169 height 28
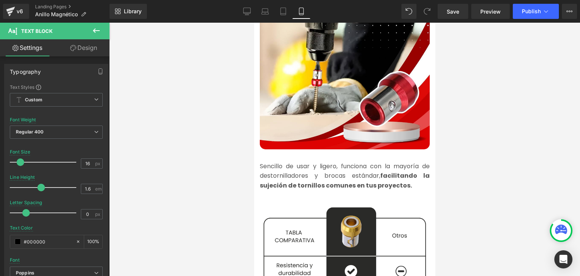
scroll to position [831, 0]
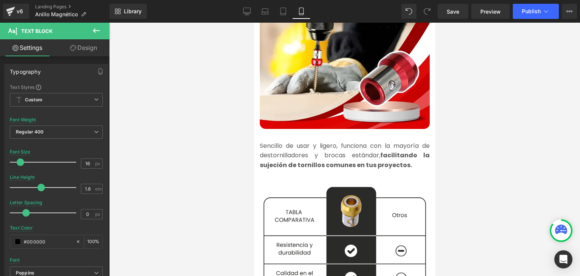
click at [284, 145] on font "Sencillo de usar y ligero, funciona con la mayoría de destornilladores y brocas…" at bounding box center [344, 155] width 170 height 28
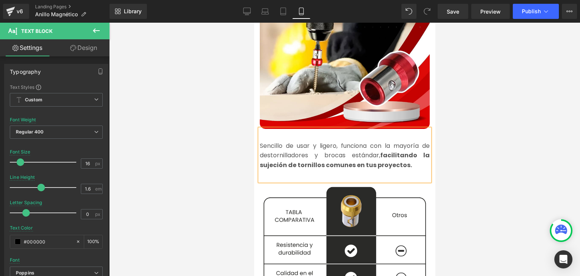
click at [284, 145] on font "Sencillo de usar y ligero, funciona con la mayoría de destornilladores y brocas…" at bounding box center [344, 155] width 170 height 28
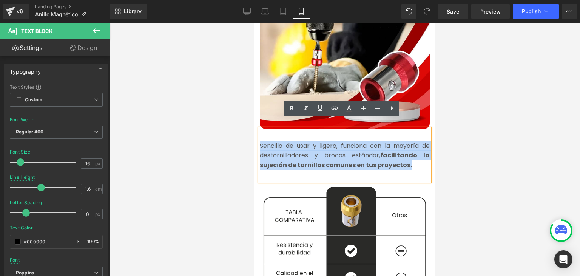
copy font "Sencillo de usar y ligero, funciona con la mayoría de destornilladores y brocas…"
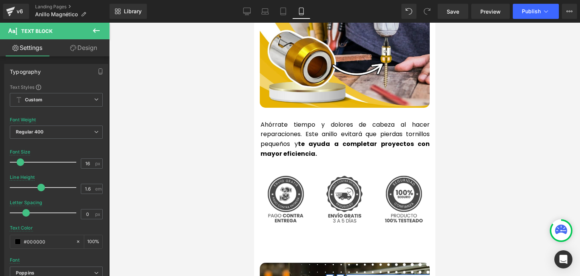
scroll to position [1737, 0]
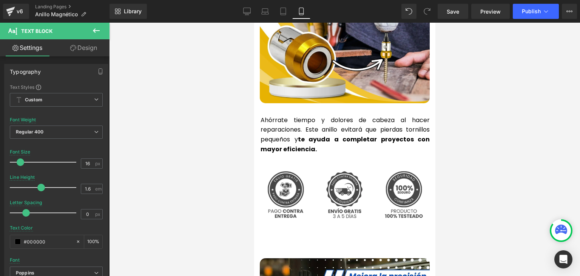
click at [285, 119] on p "Ahórrate tiempo y dolores de cabeza al hacer reparaciones. Este anillo evitará …" at bounding box center [344, 134] width 169 height 39
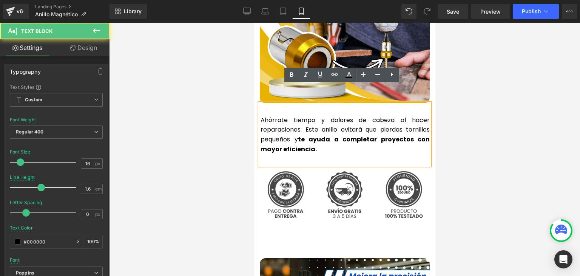
click at [280, 115] on p "Ahórrate tiempo y dolores de cabeza al hacer reparaciones. Este anillo evitará …" at bounding box center [344, 134] width 169 height 39
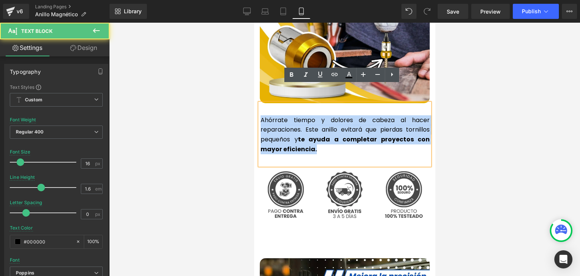
click at [280, 115] on p "Ahórrate tiempo y dolores de cabeza al hacer reparaciones. Este anillo evitará …" at bounding box center [344, 134] width 169 height 39
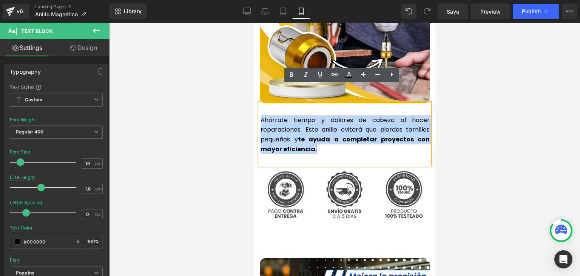
copy p "Ahórrate tiempo y dolores de cabeza al hacer reparaciones. Este anillo evitará …"
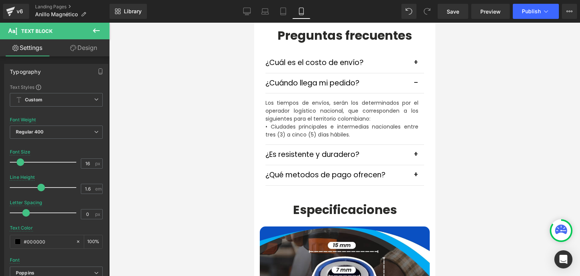
scroll to position [2379, 0]
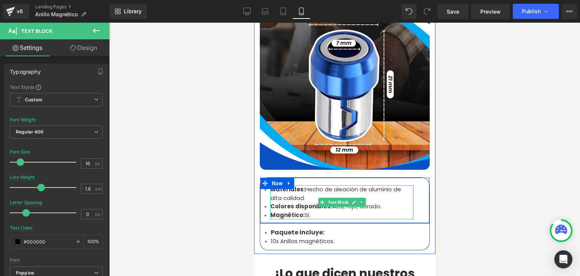
click at [293, 185] on li "Materiales: Hecho de aleación de aluminio de alta calidad." at bounding box center [341, 193] width 143 height 17
click at [284, 185] on li "Materiales: Hecho de aleación de aluminio de alta calidad." at bounding box center [341, 193] width 143 height 17
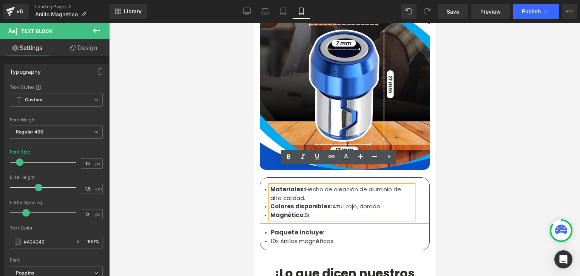
click at [289, 202] on strong "Colores disponibles:" at bounding box center [301, 206] width 62 height 8
drag, startPoint x: 311, startPoint y: 197, endPoint x: 268, endPoint y: 174, distance: 48.6
click at [270, 185] on ul "Materiales: Hecho de aleación de aluminio de alta calidad. Colores disponibles:…" at bounding box center [341, 202] width 143 height 34
copy ul "Materiales: Hecho de aleación de aluminio de alta calidad. Colores disponibles:…"
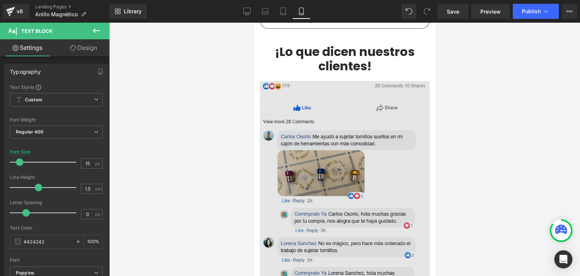
scroll to position [2605, 0]
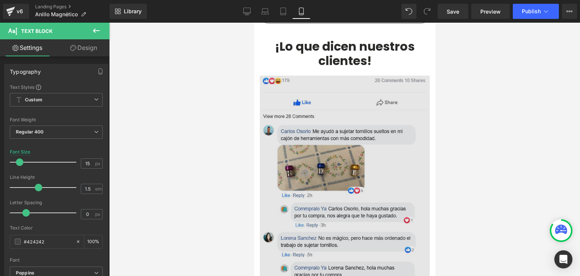
click at [316, 137] on img at bounding box center [344, 204] width 170 height 257
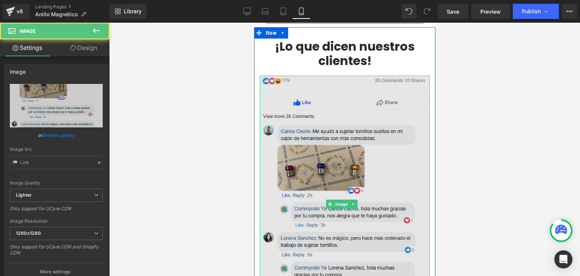
type input "[URL][DOMAIN_NAME][DOMAIN_NAME]"
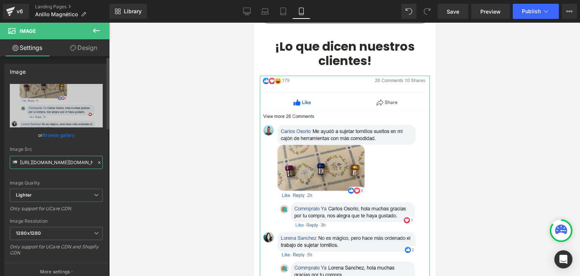
click at [53, 163] on input "[URL][DOMAIN_NAME][DOMAIN_NAME]" at bounding box center [56, 162] width 93 height 13
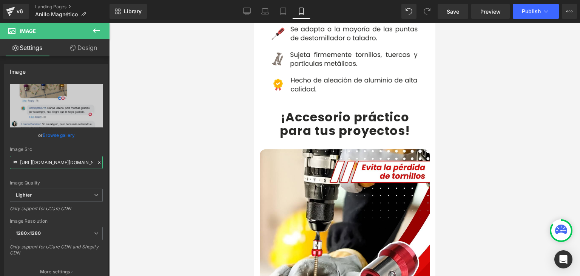
scroll to position [642, 0]
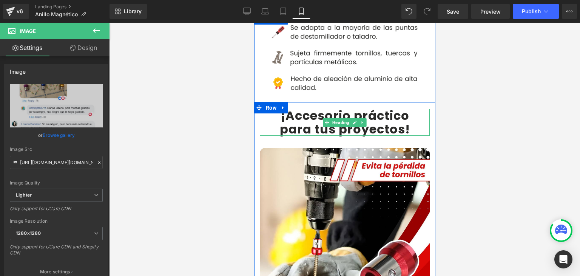
click at [299, 109] on b "¡Accesorio práctico" at bounding box center [344, 115] width 129 height 17
click at [298, 109] on b "¡Accesorio práctico" at bounding box center [344, 115] width 129 height 17
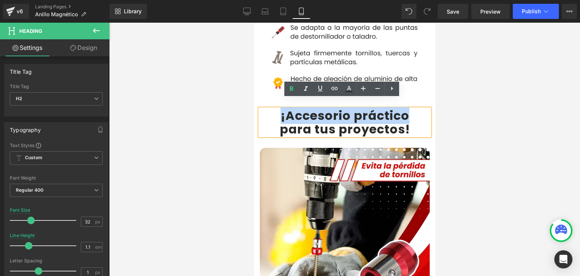
drag, startPoint x: 276, startPoint y: 106, endPoint x: 401, endPoint y: 103, distance: 124.2
click at [401, 107] on b "¡Accesorio práctico" at bounding box center [344, 115] width 129 height 17
copy b "¡Accesorio práctico"
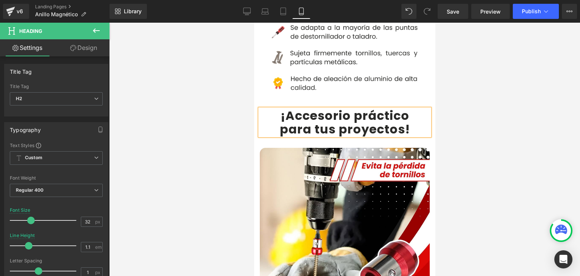
click at [290, 120] on b "para tus proyectos!" at bounding box center [344, 128] width 130 height 17
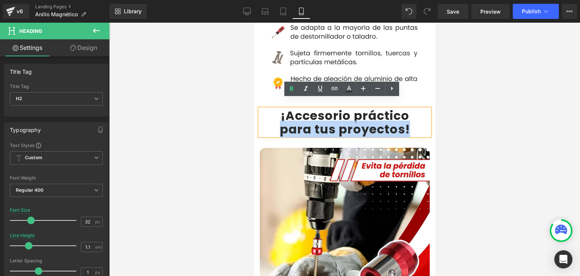
drag, startPoint x: 278, startPoint y: 120, endPoint x: 404, endPoint y: 116, distance: 126.5
click at [404, 120] on b "para tus proyectos!" at bounding box center [344, 128] width 130 height 17
copy b "para tus proyectos!"
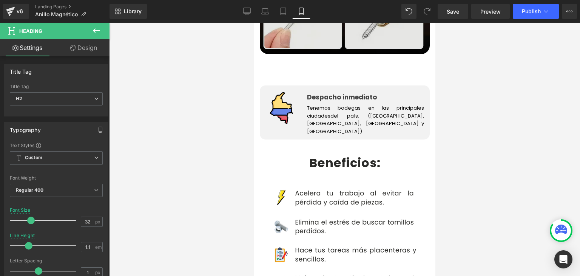
scroll to position [1472, 0]
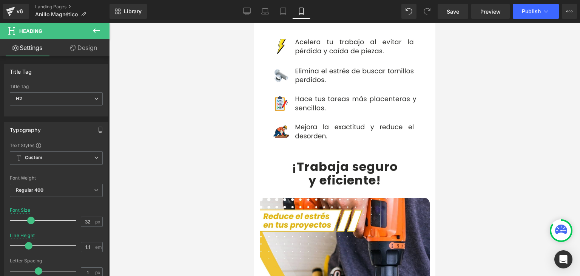
click at [301, 158] on b "¡Trabaja seguro" at bounding box center [344, 166] width 106 height 17
click at [295, 158] on b "¡Trabaja seguro" at bounding box center [344, 166] width 106 height 17
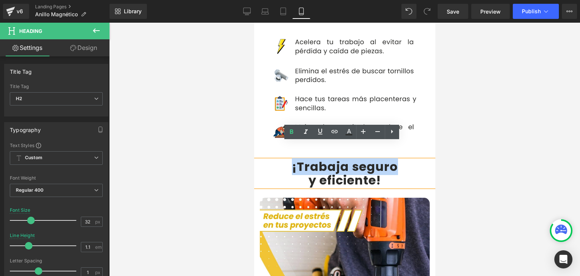
drag, startPoint x: 287, startPoint y: 149, endPoint x: 388, endPoint y: 153, distance: 101.3
click at [388, 158] on b "¡Trabaja seguro" at bounding box center [344, 166] width 106 height 17
copy b "¡Trabaja seguro"
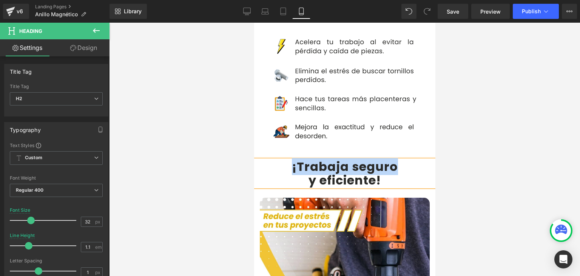
scroll to position [1510, 0]
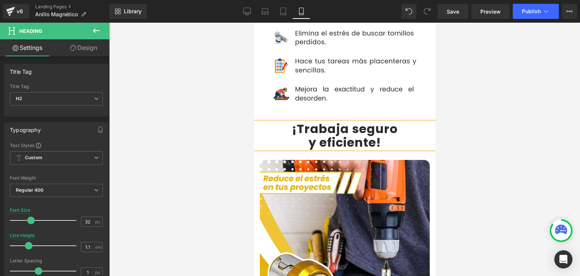
click at [318, 134] on b "y eficiente" at bounding box center [342, 142] width 68 height 17
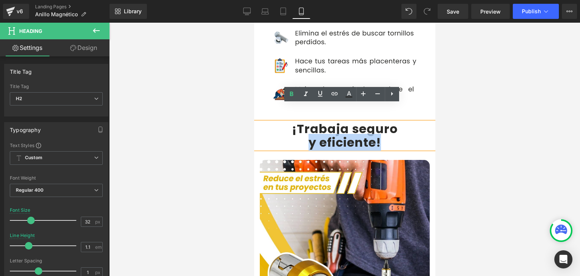
drag, startPoint x: 307, startPoint y: 126, endPoint x: 379, endPoint y: 126, distance: 72.1
click at [379, 136] on h2 "y eficiente !" at bounding box center [344, 142] width 181 height 13
copy h2 "y eficiente !"
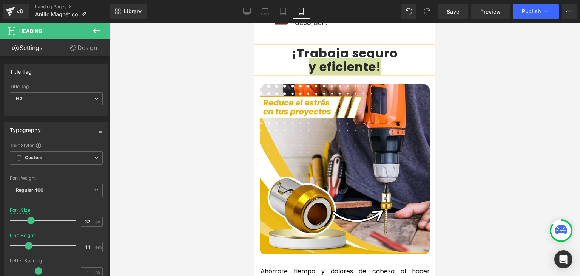
click at [488, 120] on div at bounding box center [344, 149] width 471 height 253
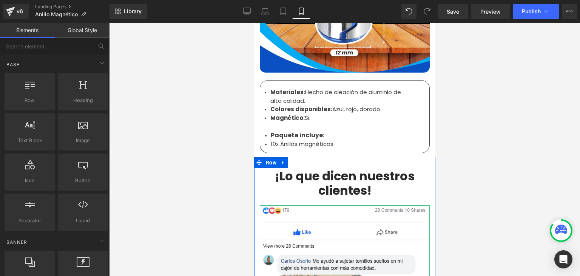
scroll to position [2454, 0]
